Goal: Information Seeking & Learning: Learn about a topic

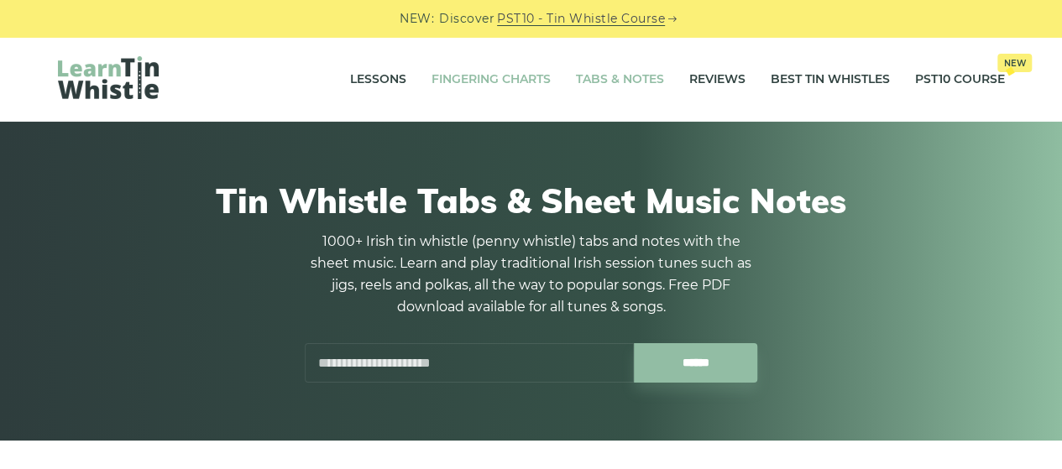
click at [466, 79] on link "Fingering Charts" at bounding box center [490, 80] width 119 height 42
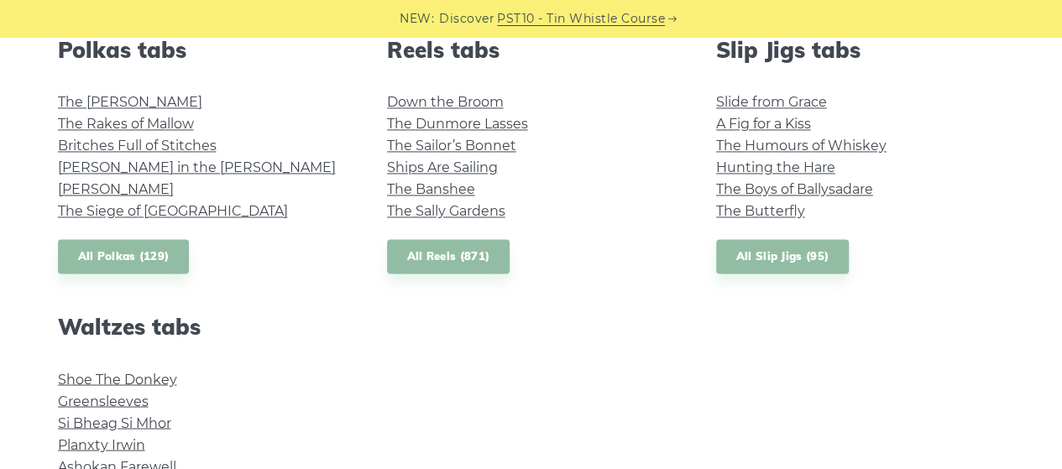
scroll to position [1427, 0]
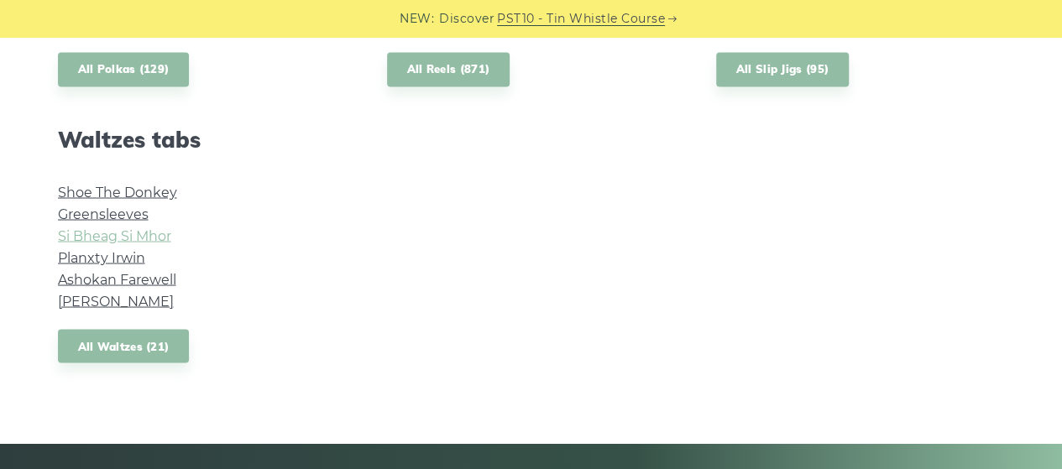
click at [135, 240] on link "Si­ Bheag Si­ Mhor" at bounding box center [114, 235] width 113 height 16
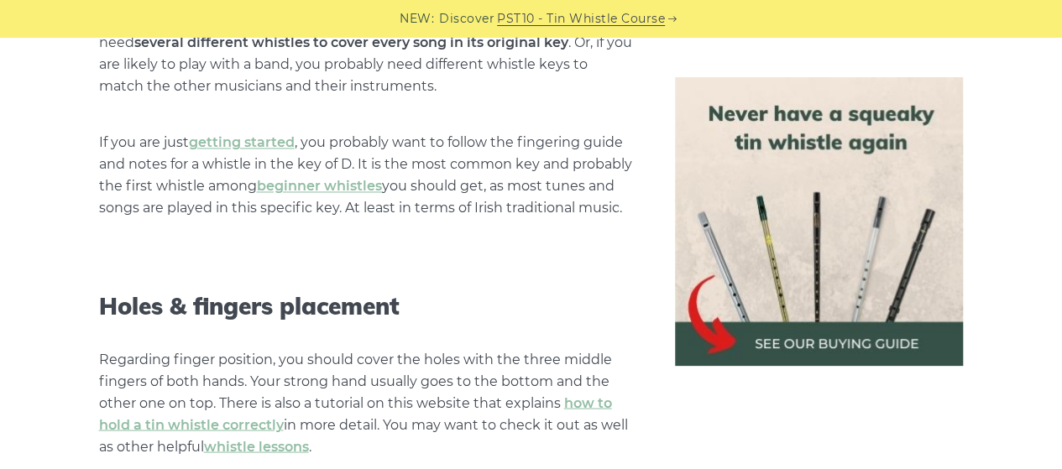
scroll to position [1511, 0]
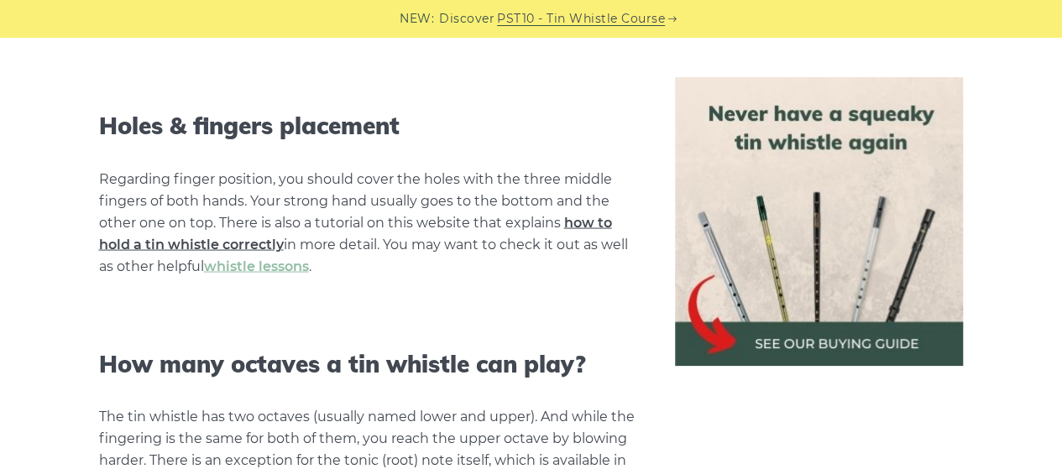
click at [214, 241] on link "how to hold a tin whistle correctly" at bounding box center [355, 233] width 513 height 38
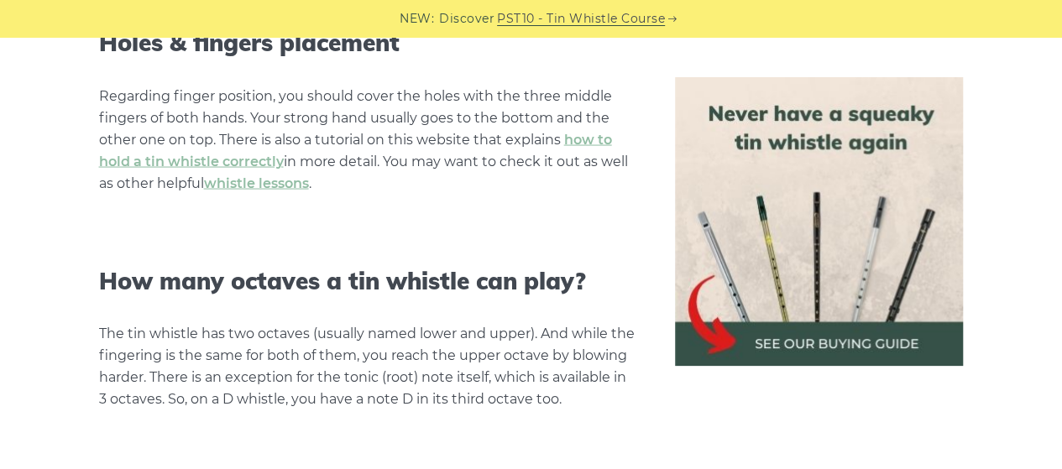
scroll to position [1847, 0]
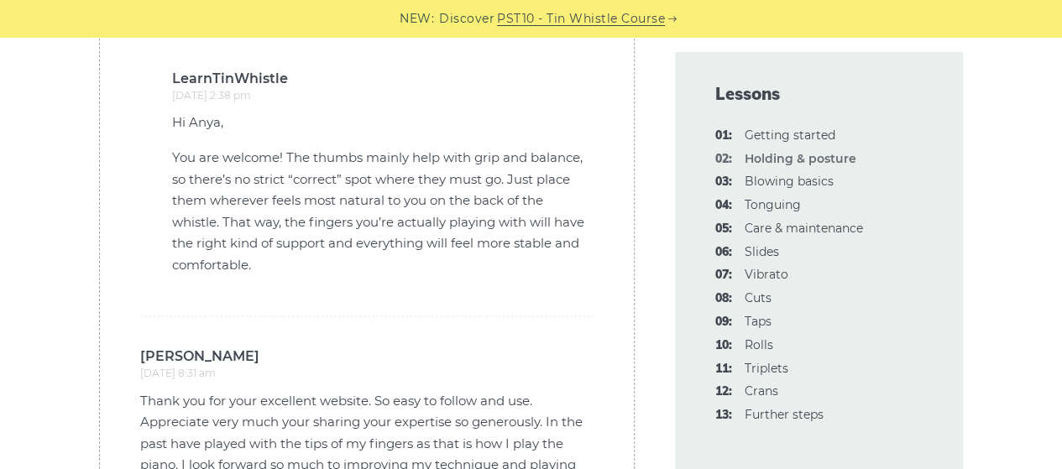
scroll to position [4197, 0]
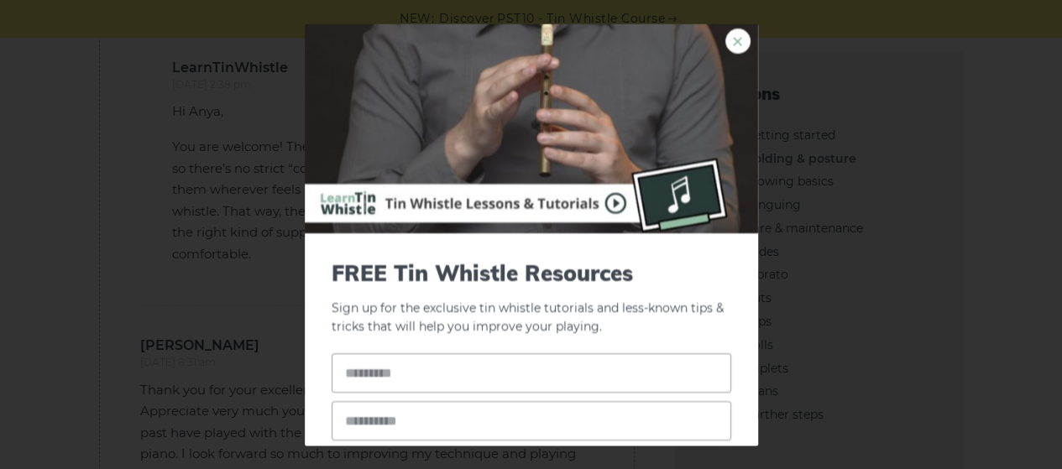
click at [725, 41] on link "×" at bounding box center [737, 41] width 25 height 25
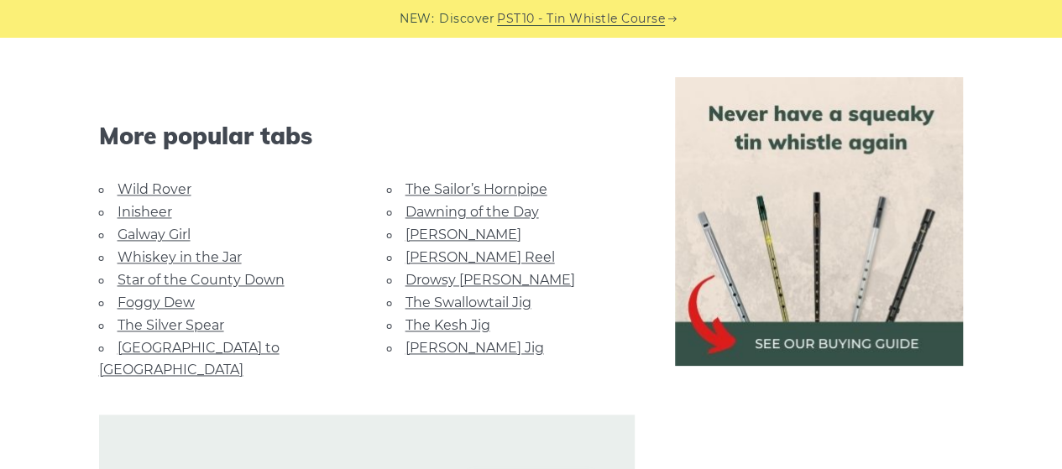
scroll to position [1091, 0]
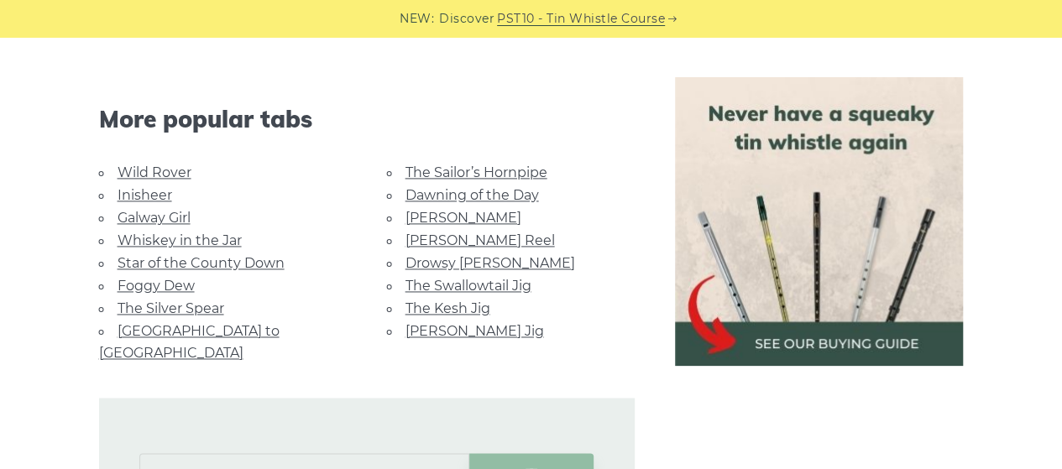
click at [166, 216] on link "Galway Girl" at bounding box center [154, 218] width 73 height 16
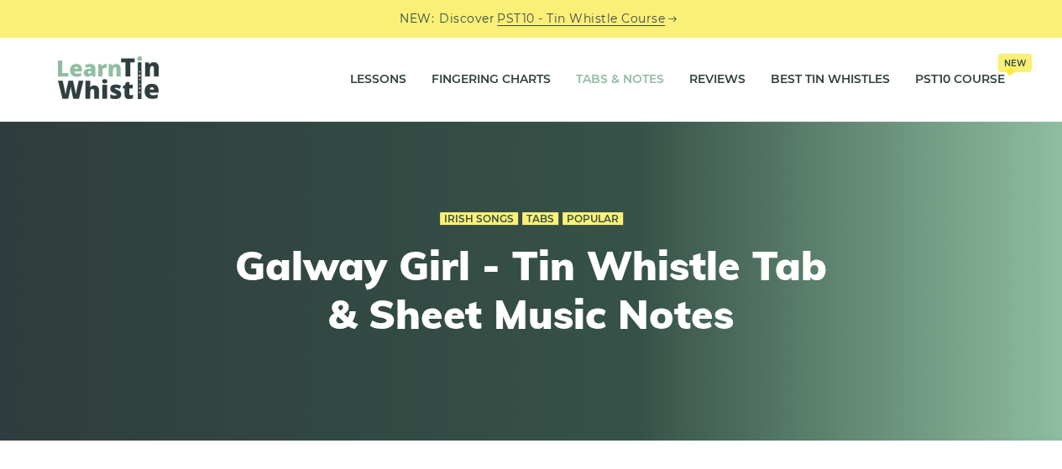
click at [601, 76] on link "Tabs & Notes" at bounding box center [620, 80] width 88 height 42
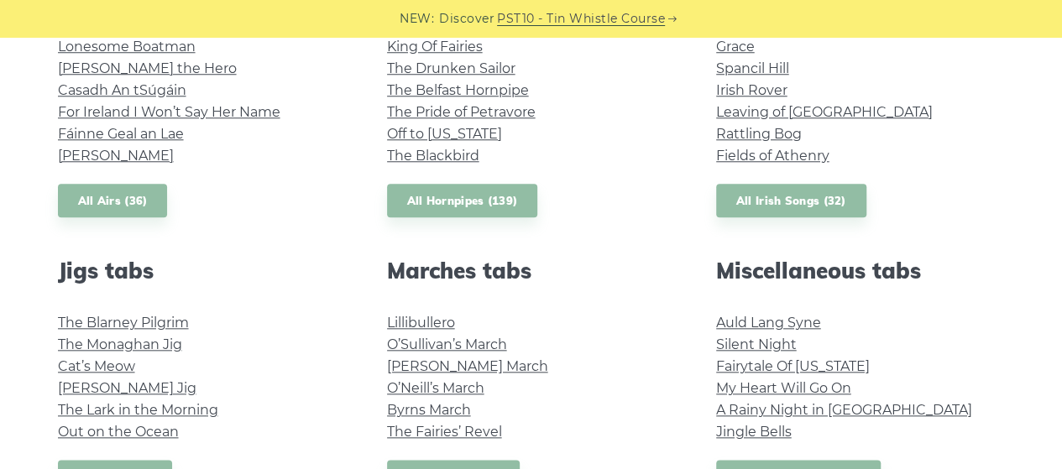
scroll to position [839, 0]
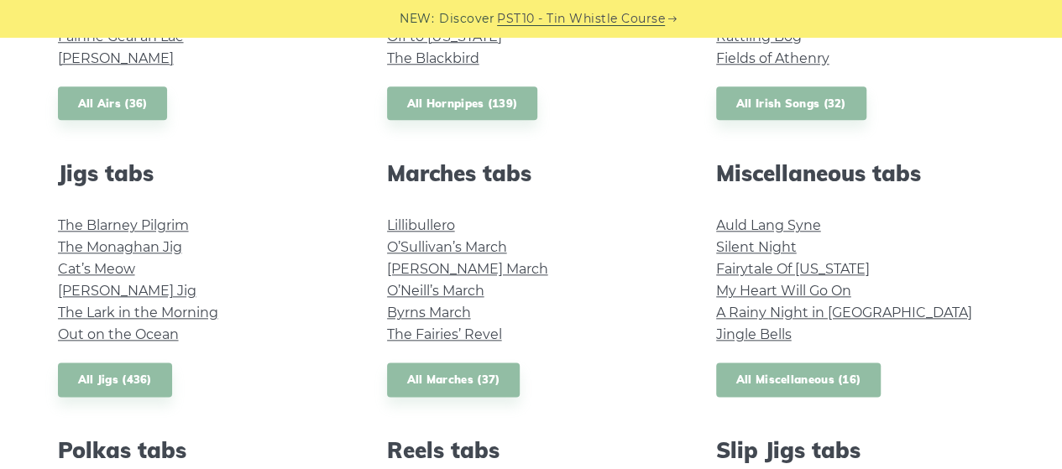
click at [794, 379] on link "All Miscellaneous (16)" at bounding box center [798, 380] width 165 height 34
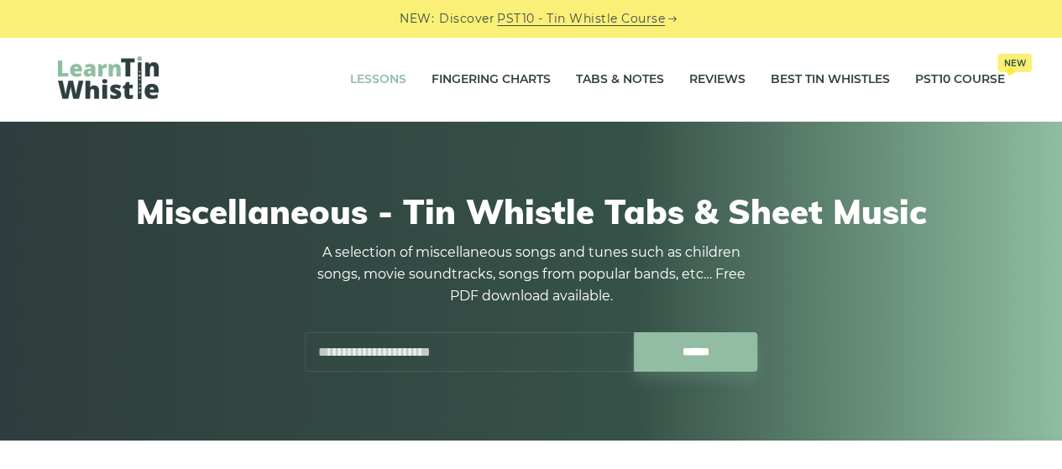
click at [371, 78] on link "Lessons" at bounding box center [378, 80] width 56 height 42
